Goal: Register for event/course

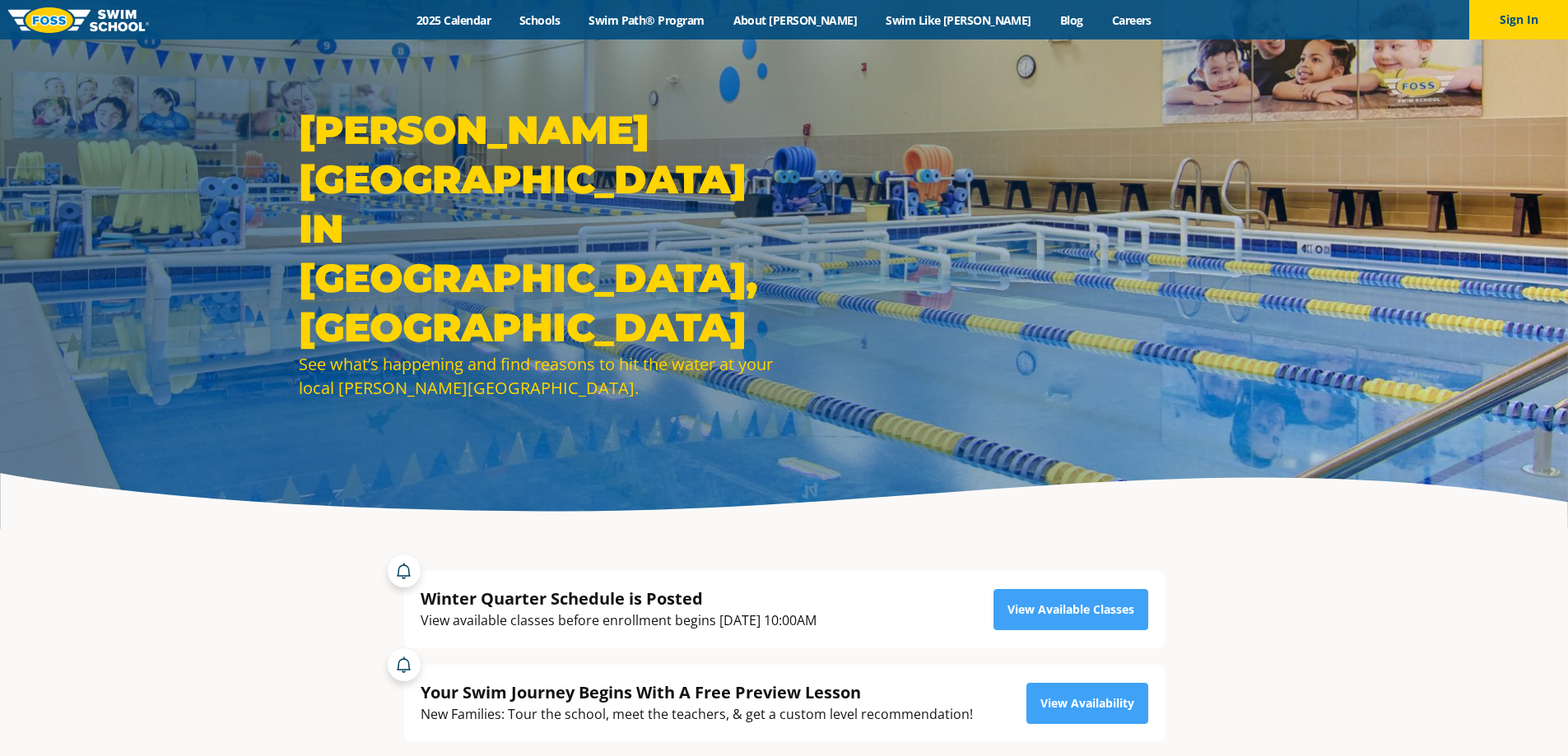
scroll to position [82, 0]
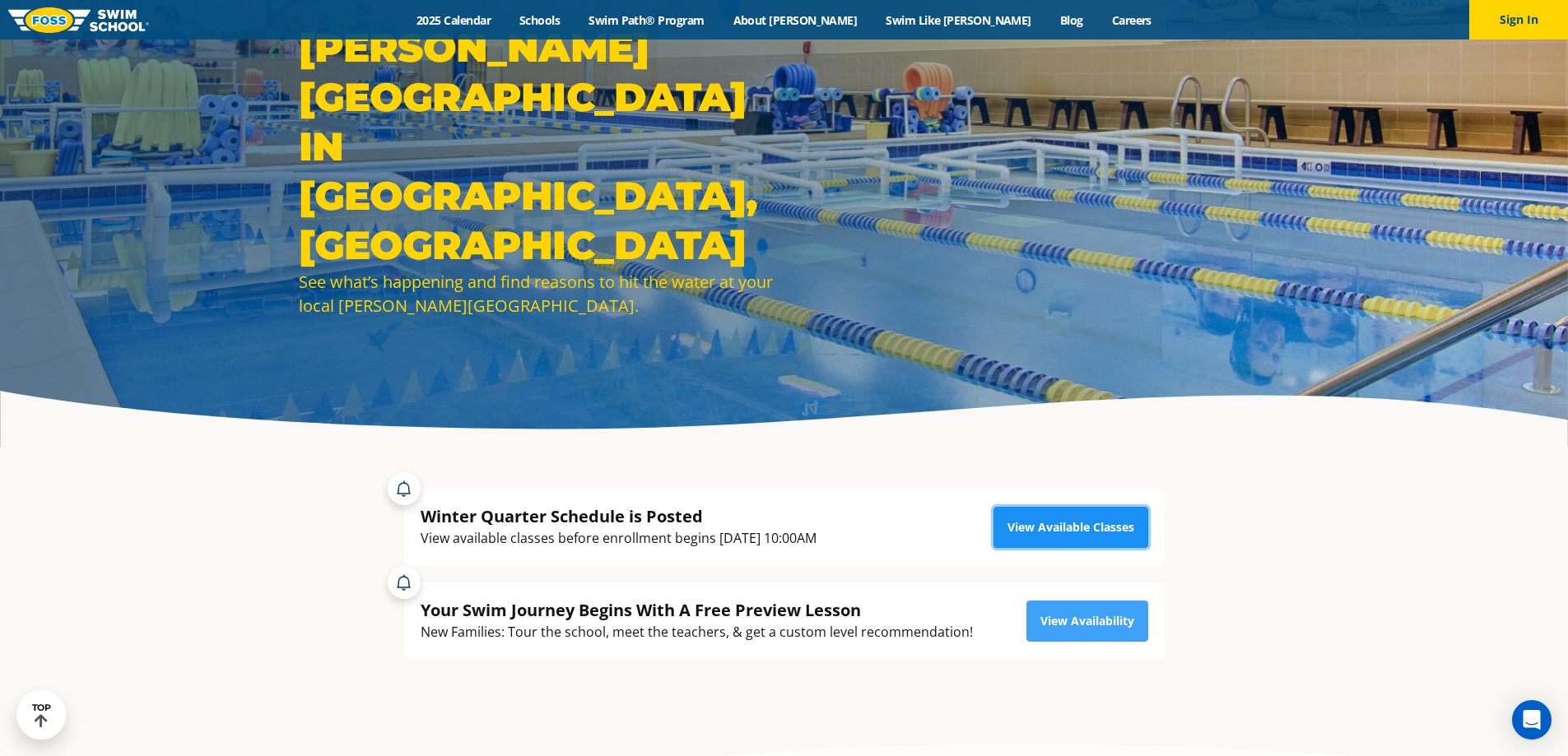
click at [1029, 523] on link "View Available Classes" at bounding box center [1070, 527] width 155 height 41
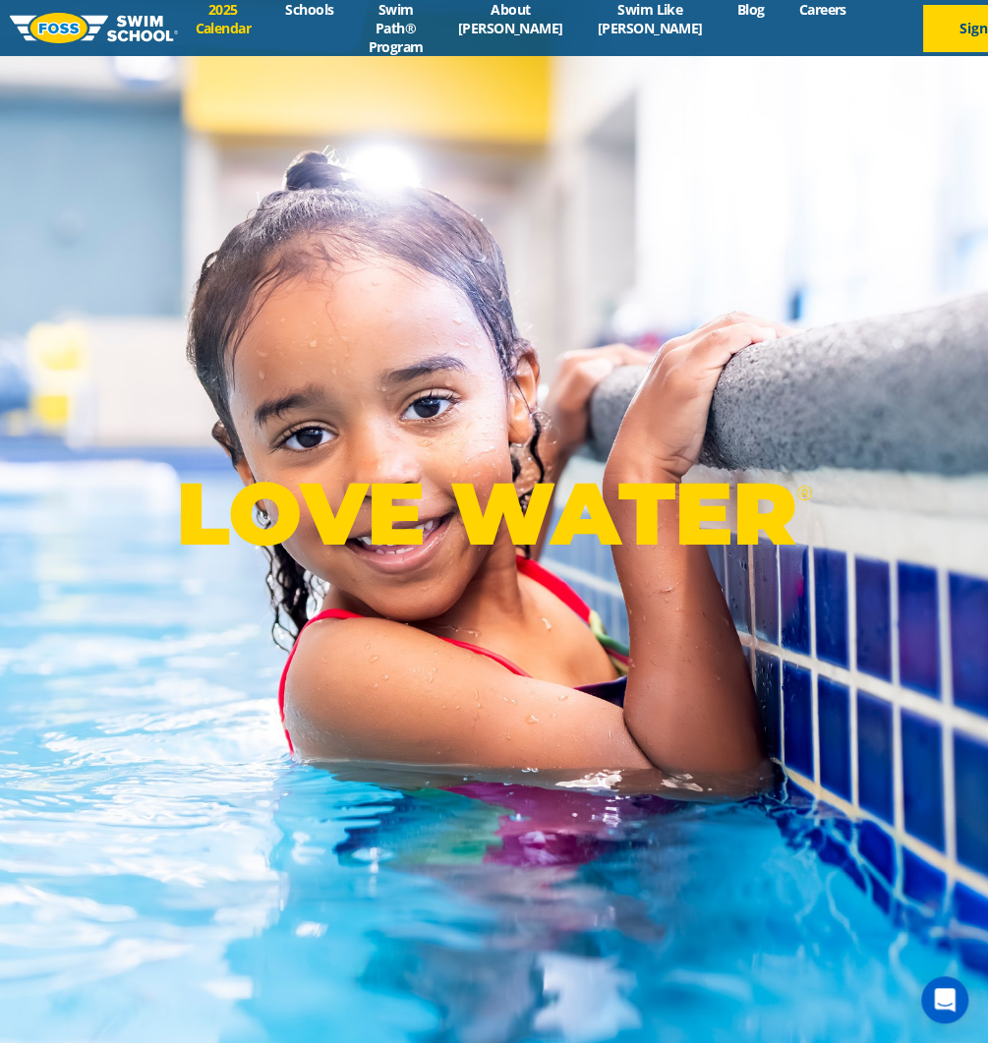
click at [216, 14] on link "2025 Calendar" at bounding box center [223, 18] width 90 height 37
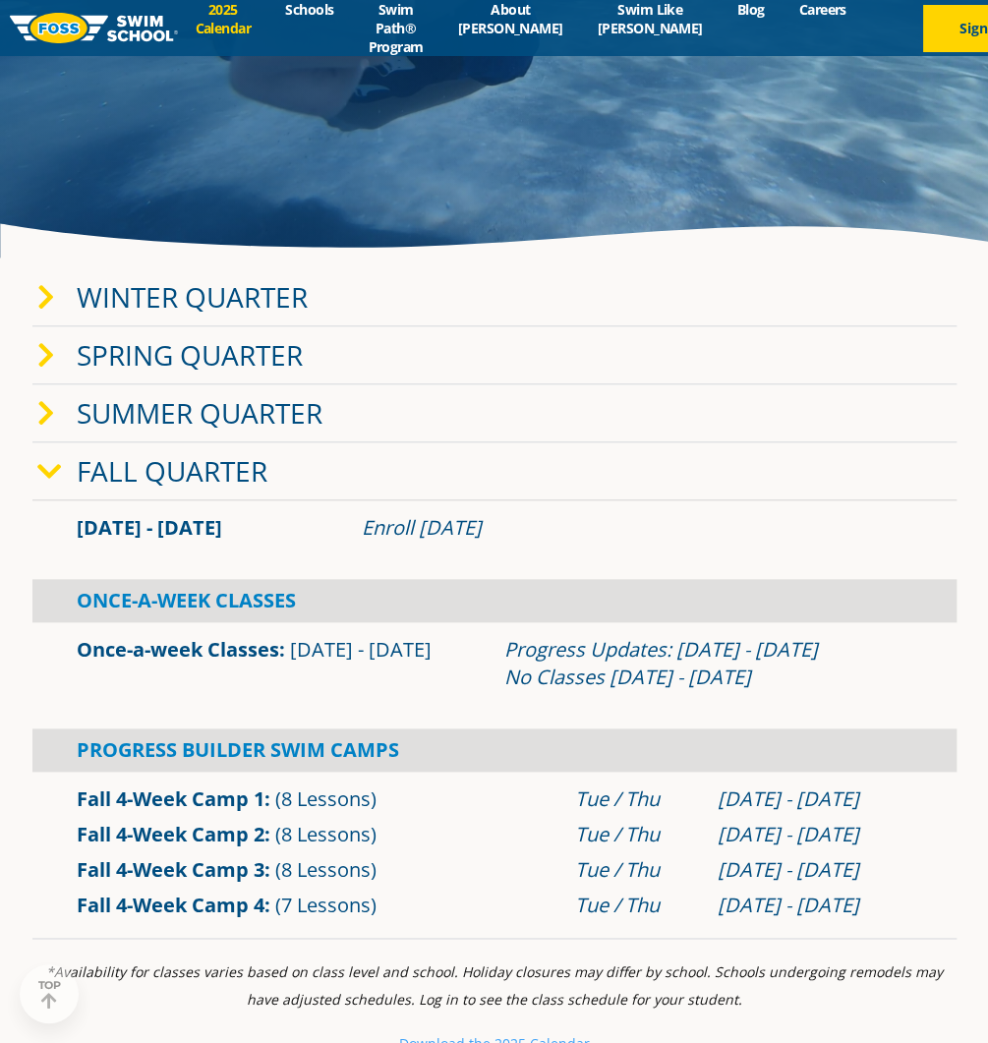
scroll to position [590, 0]
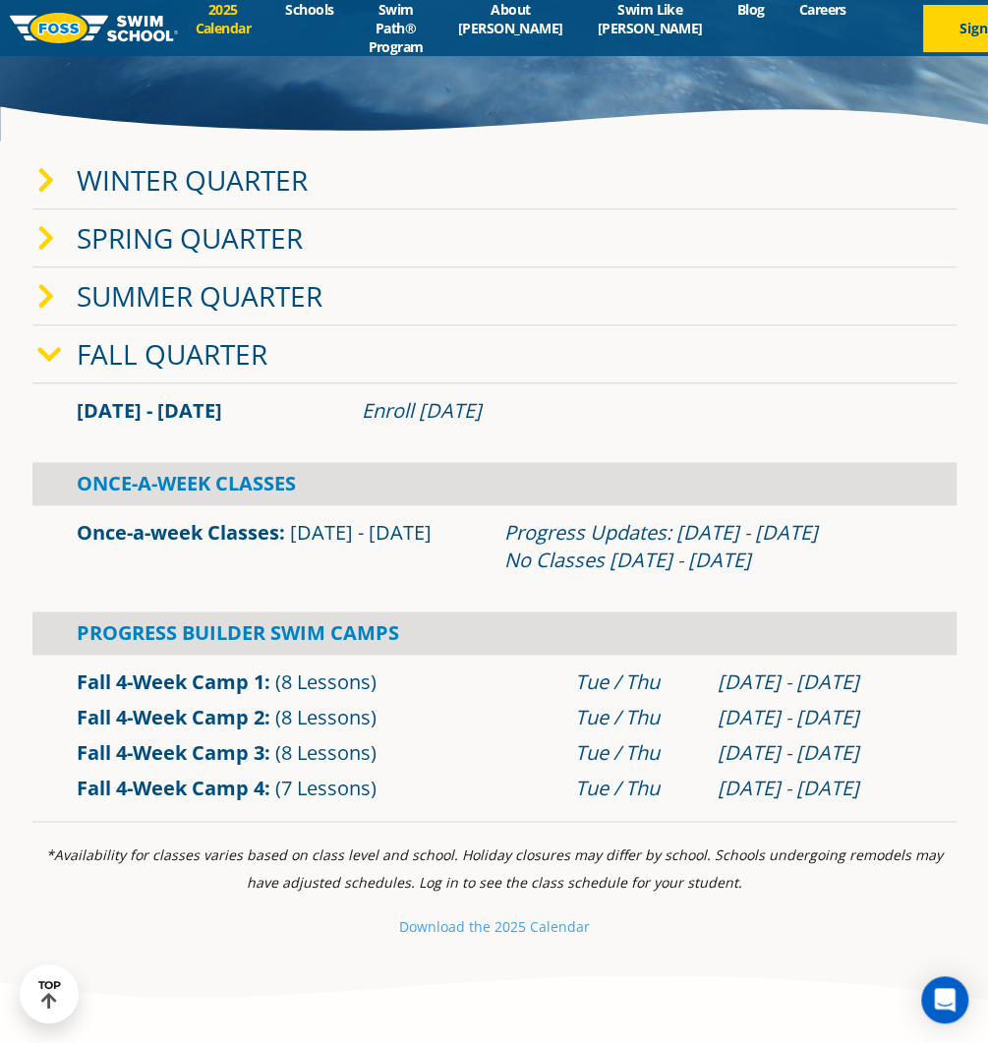
click at [47, 176] on icon at bounding box center [46, 181] width 18 height 28
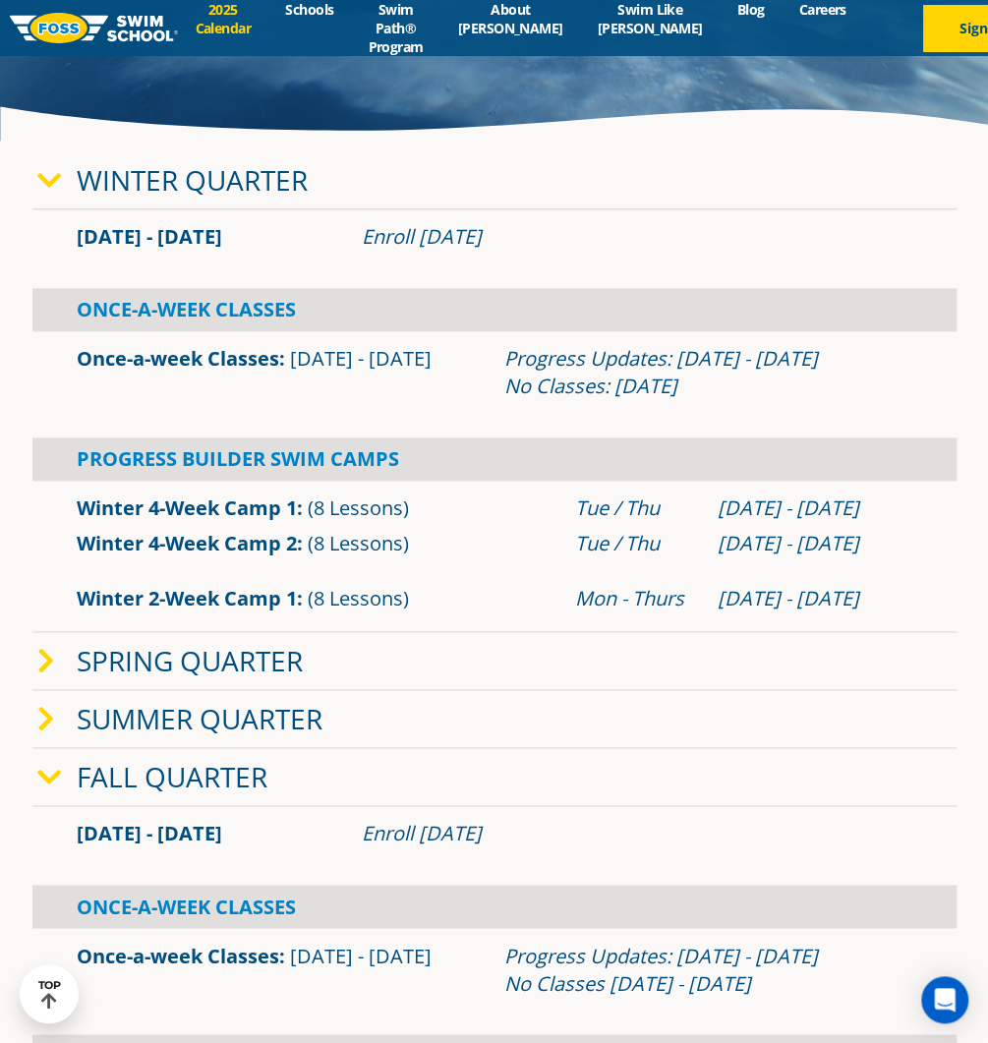
click at [245, 761] on link "Fall Quarter" at bounding box center [172, 776] width 191 height 37
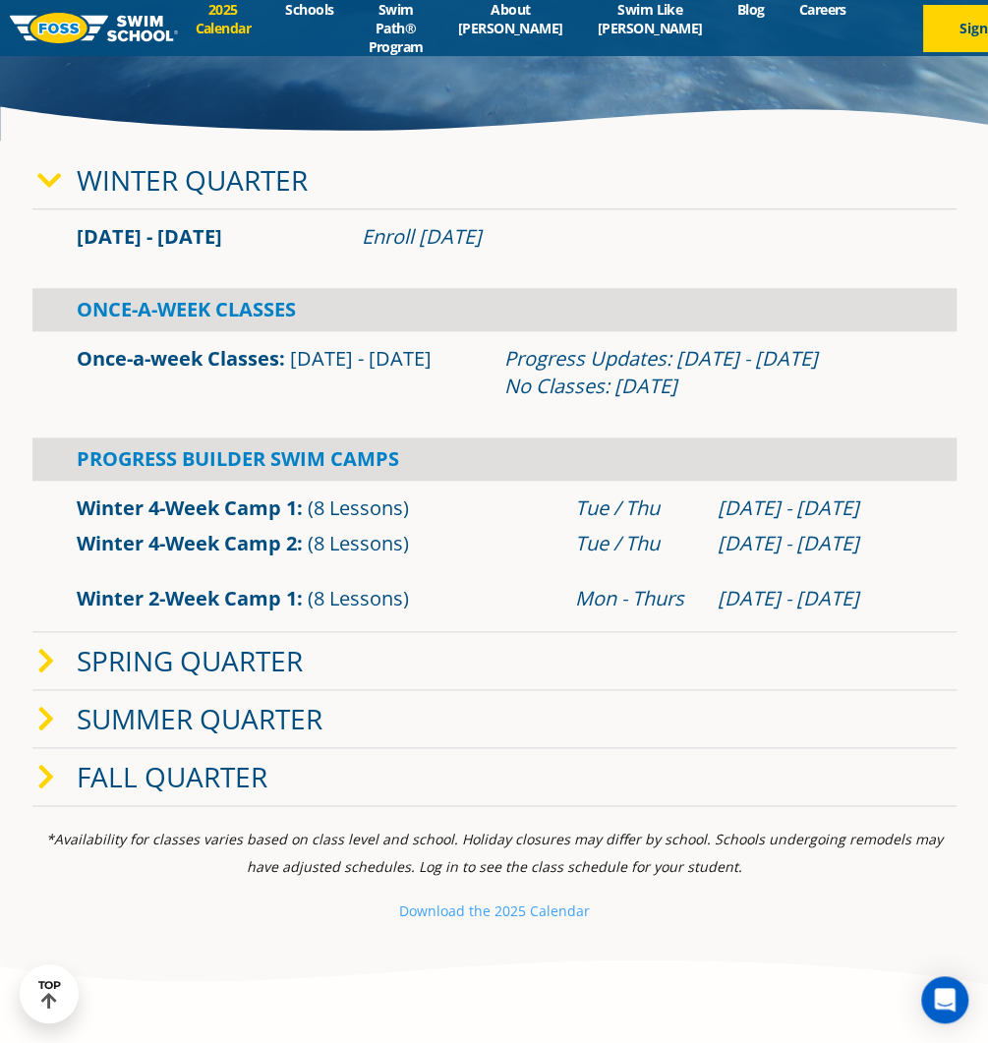
click at [245, 761] on link "Fall Quarter" at bounding box center [172, 776] width 191 height 37
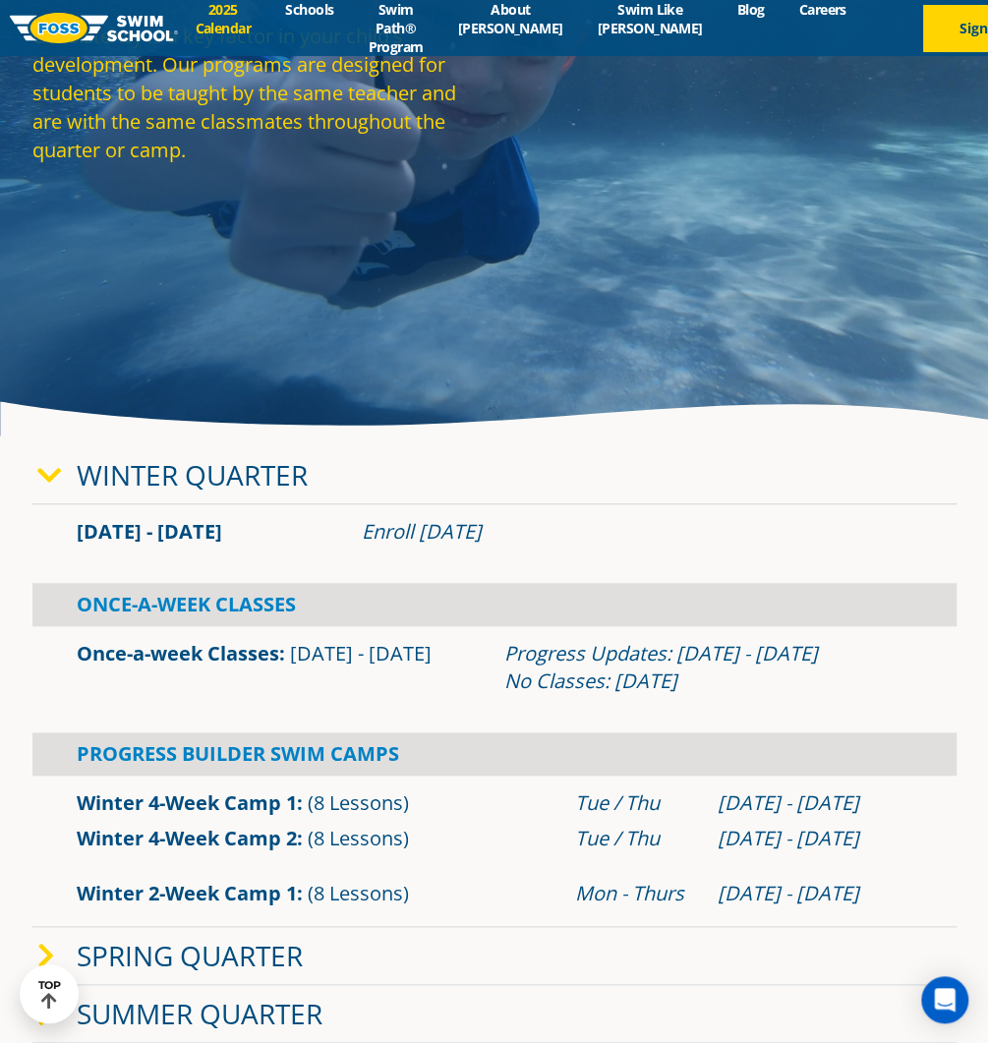
scroll to position [0, 0]
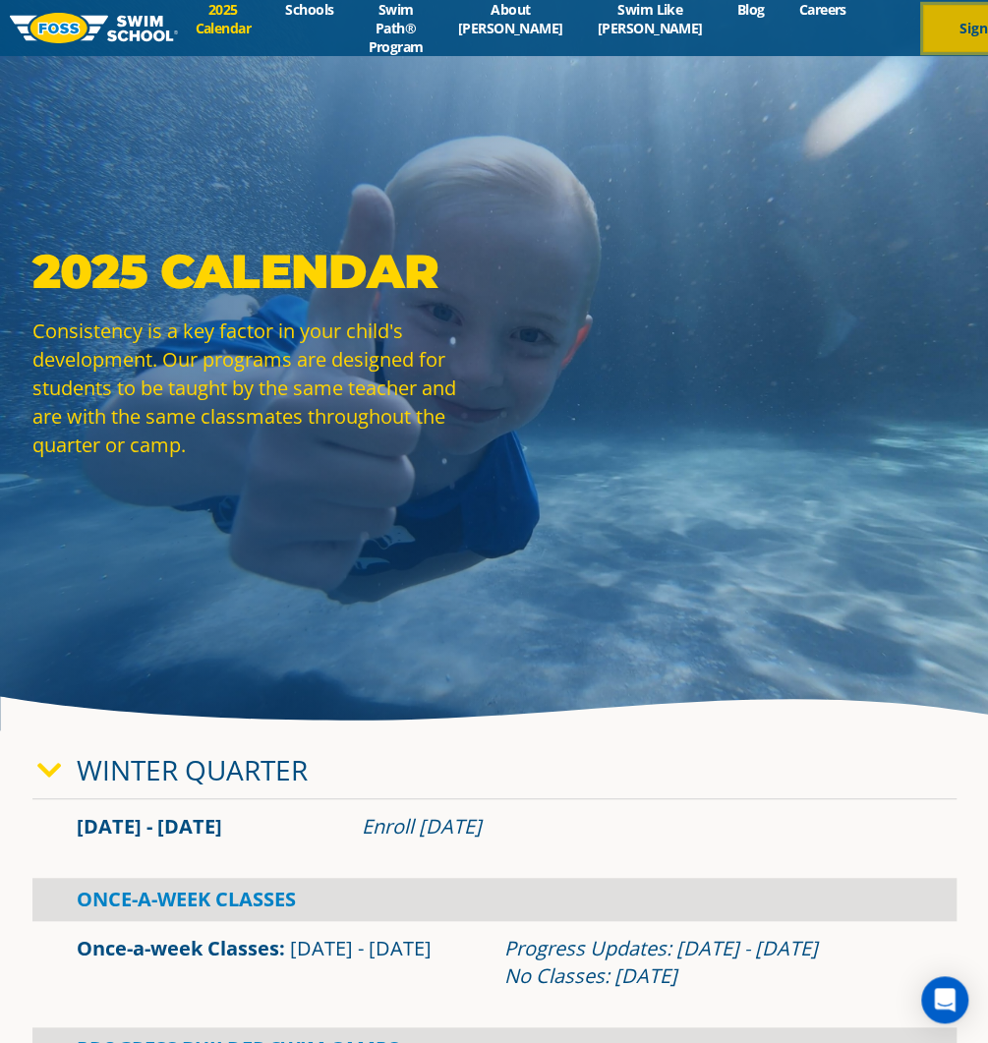
click at [923, 19] on button "Sign In" at bounding box center [982, 28] width 118 height 47
